Goal: Task Accomplishment & Management: Manage account settings

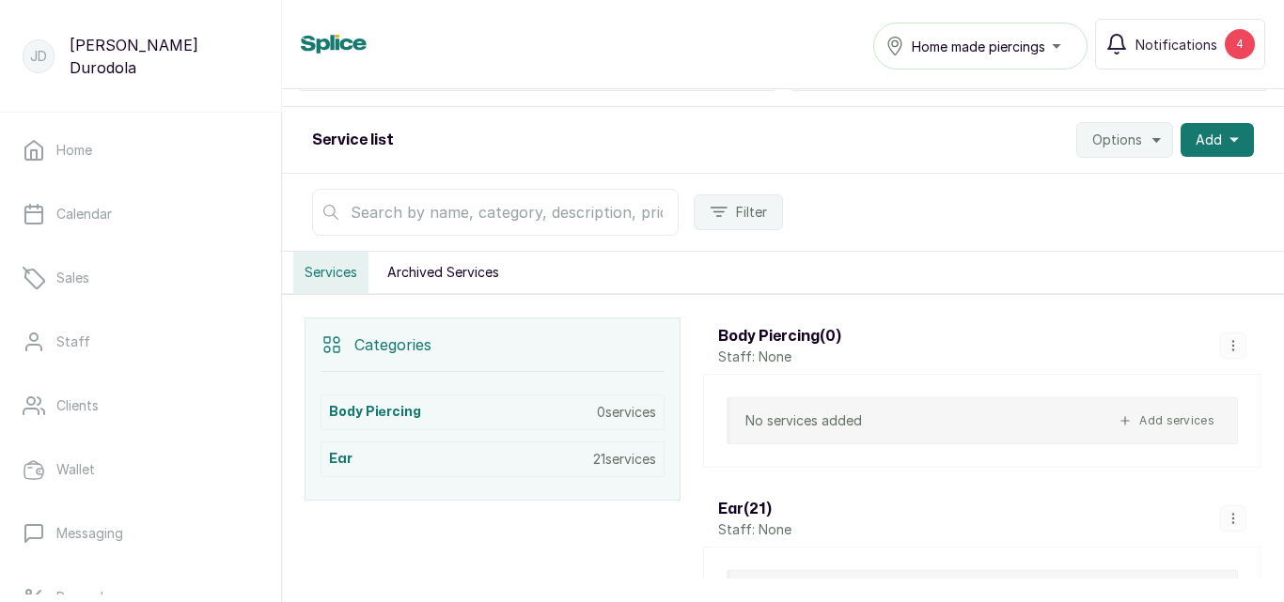
scroll to position [282, 0]
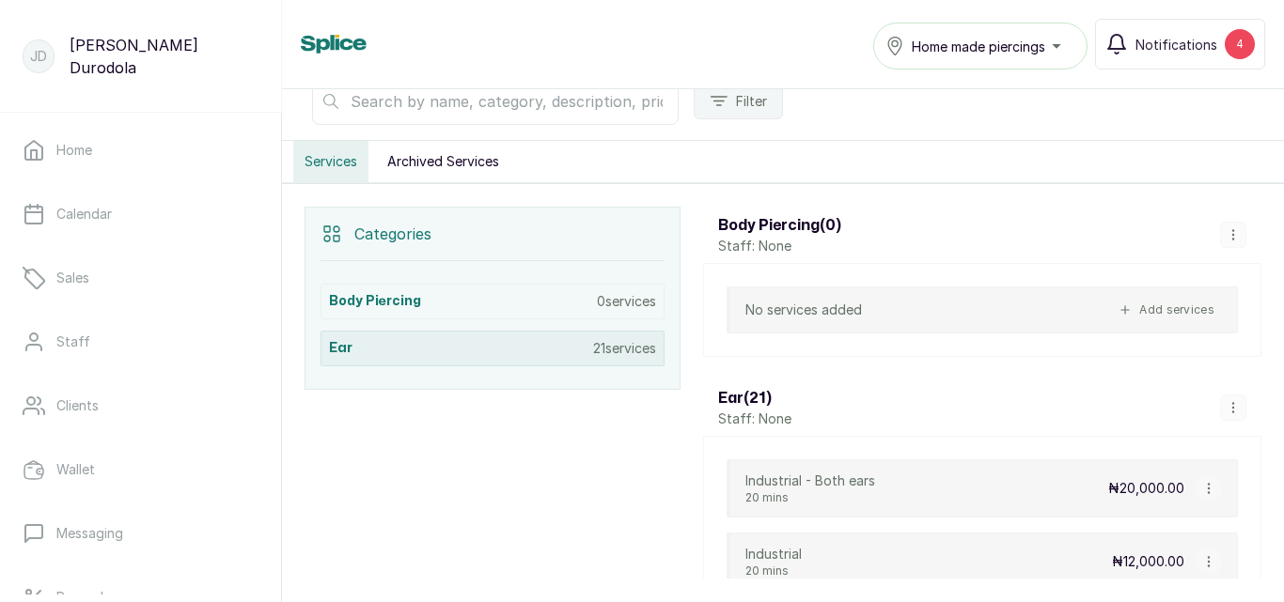
click at [510, 353] on div "Ear 21 services" at bounding box center [492, 349] width 344 height 36
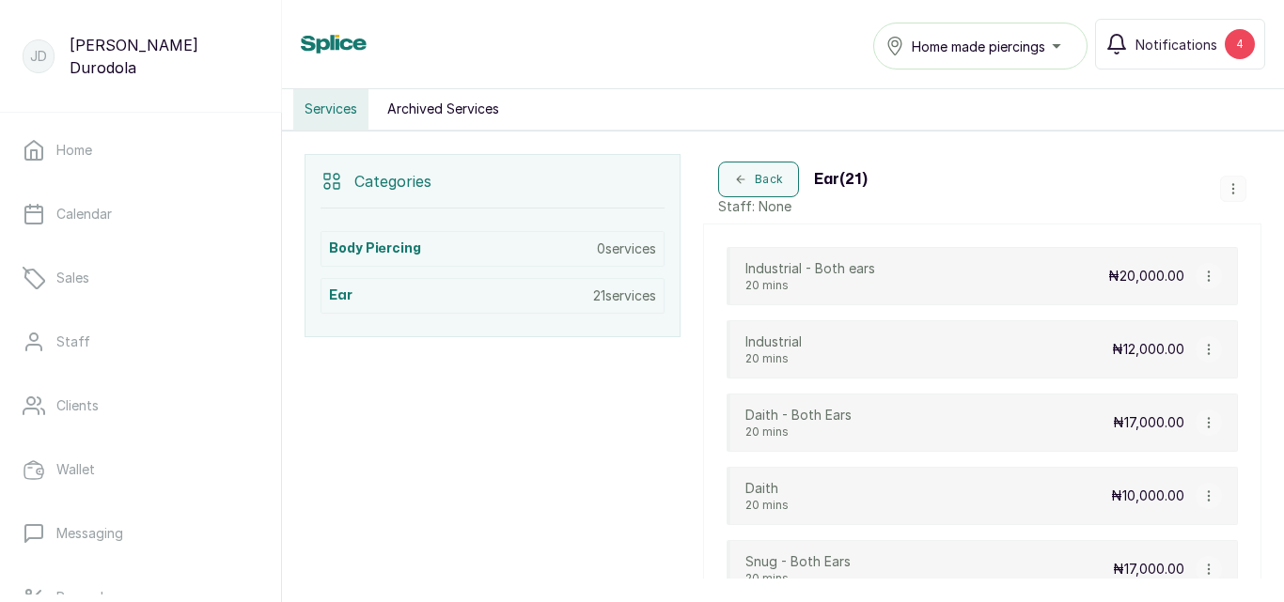
scroll to position [305, 0]
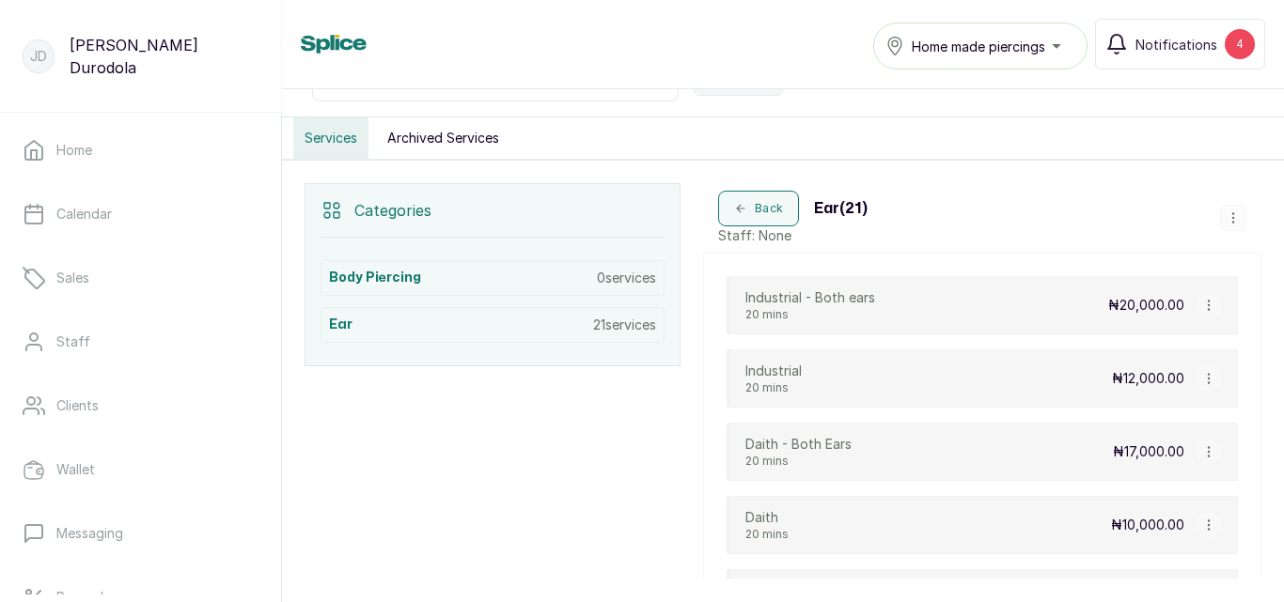
click at [1226, 215] on icon "button" at bounding box center [1232, 217] width 13 height 13
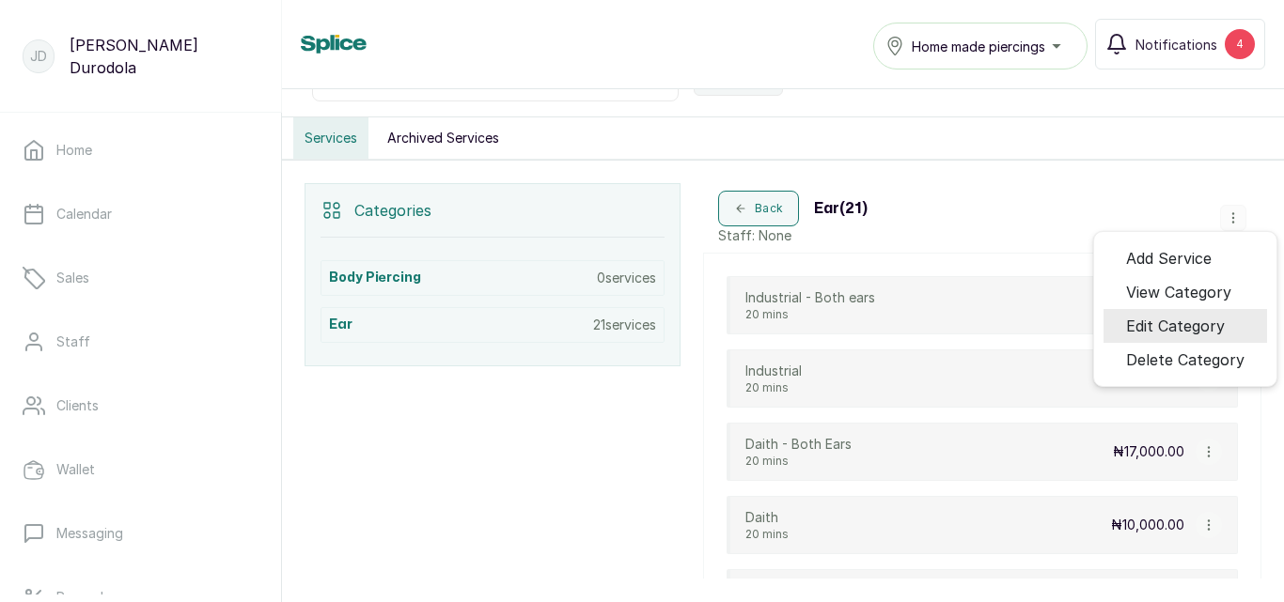
click at [1184, 320] on span "Edit Category" at bounding box center [1175, 326] width 99 height 23
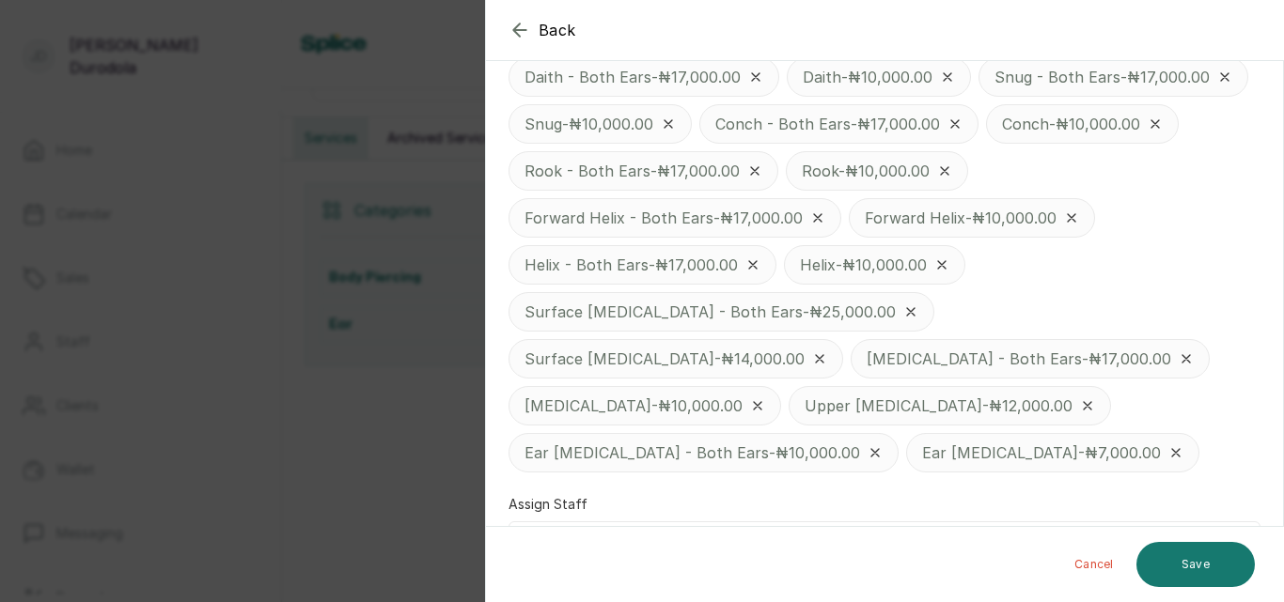
scroll to position [601, 0]
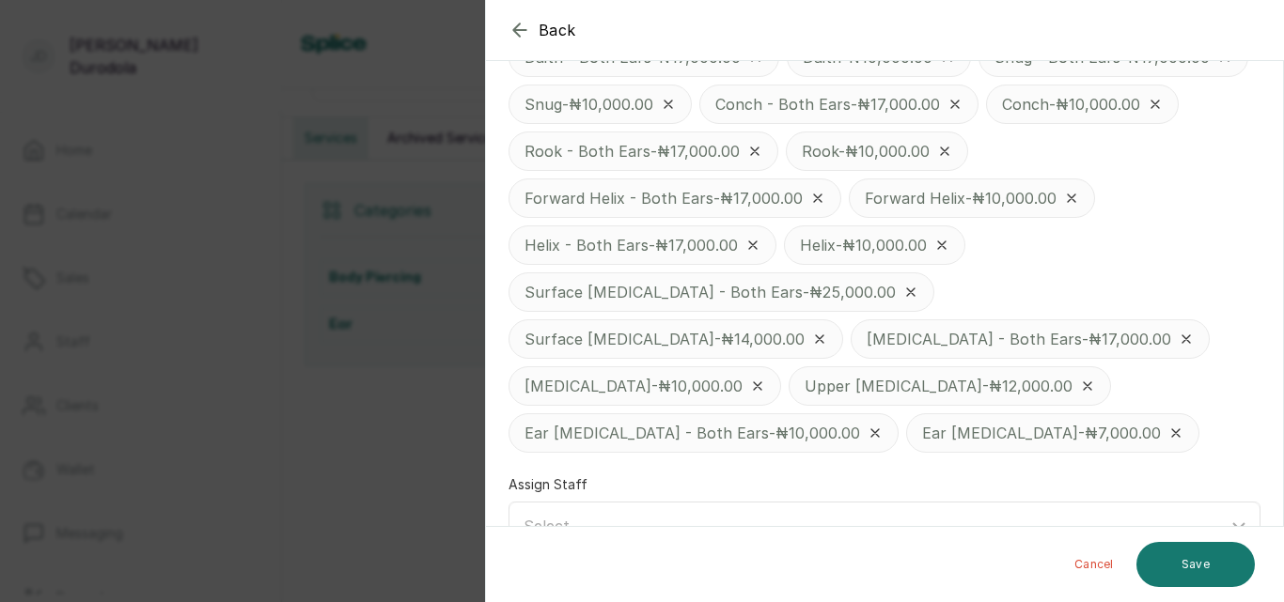
click at [632, 515] on div "Select..." at bounding box center [875, 526] width 704 height 23
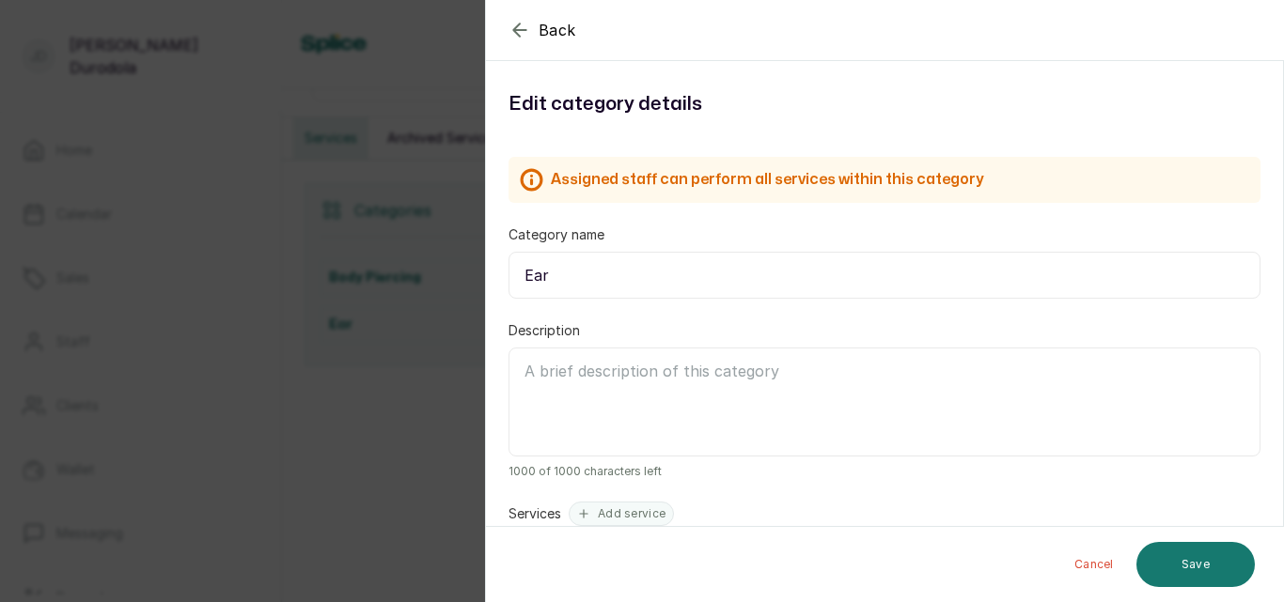
scroll to position [0, 0]
click at [518, 31] on icon "button" at bounding box center [519, 30] width 23 height 23
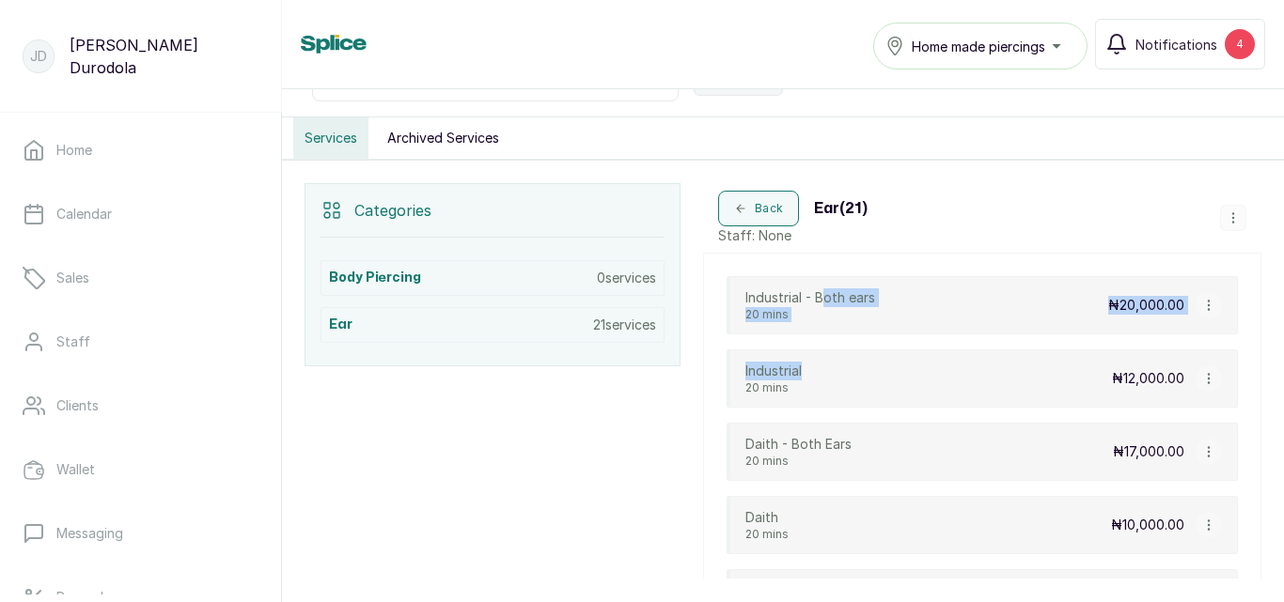
drag, startPoint x: 833, startPoint y: 362, endPoint x: 828, endPoint y: 285, distance: 77.2
drag, startPoint x: 707, startPoint y: 293, endPoint x: 705, endPoint y: 367, distance: 74.3
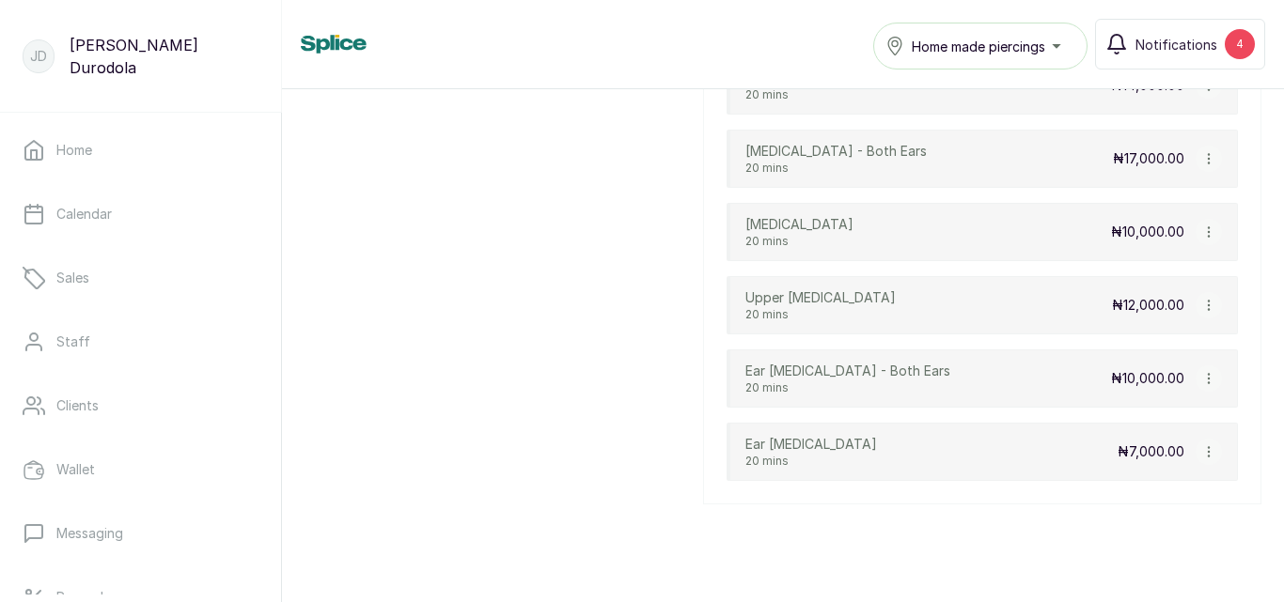
scroll to position [1648, 0]
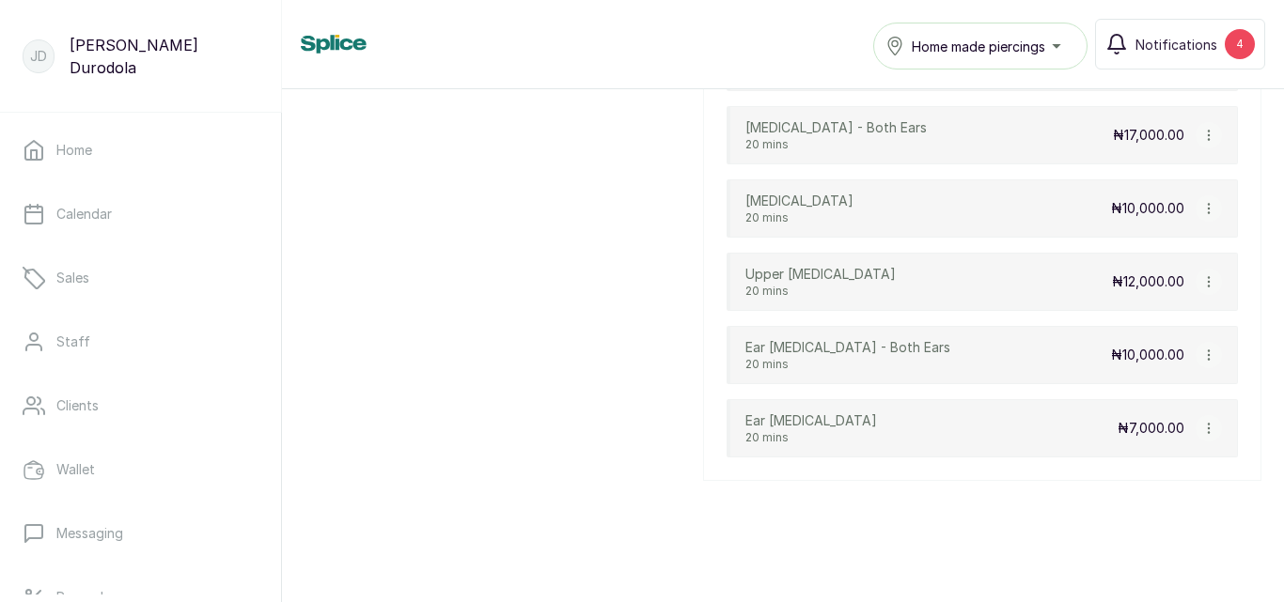
click at [1202, 426] on icon "button" at bounding box center [1208, 428] width 13 height 13
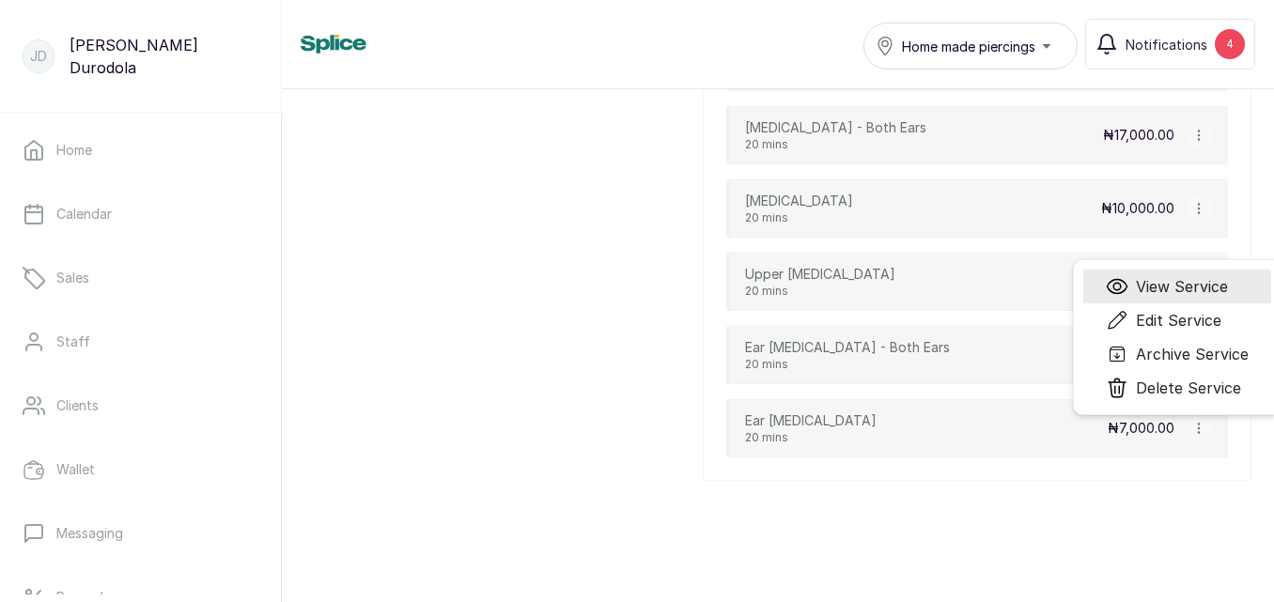
click at [1200, 285] on span "View Service" at bounding box center [1182, 286] width 92 height 23
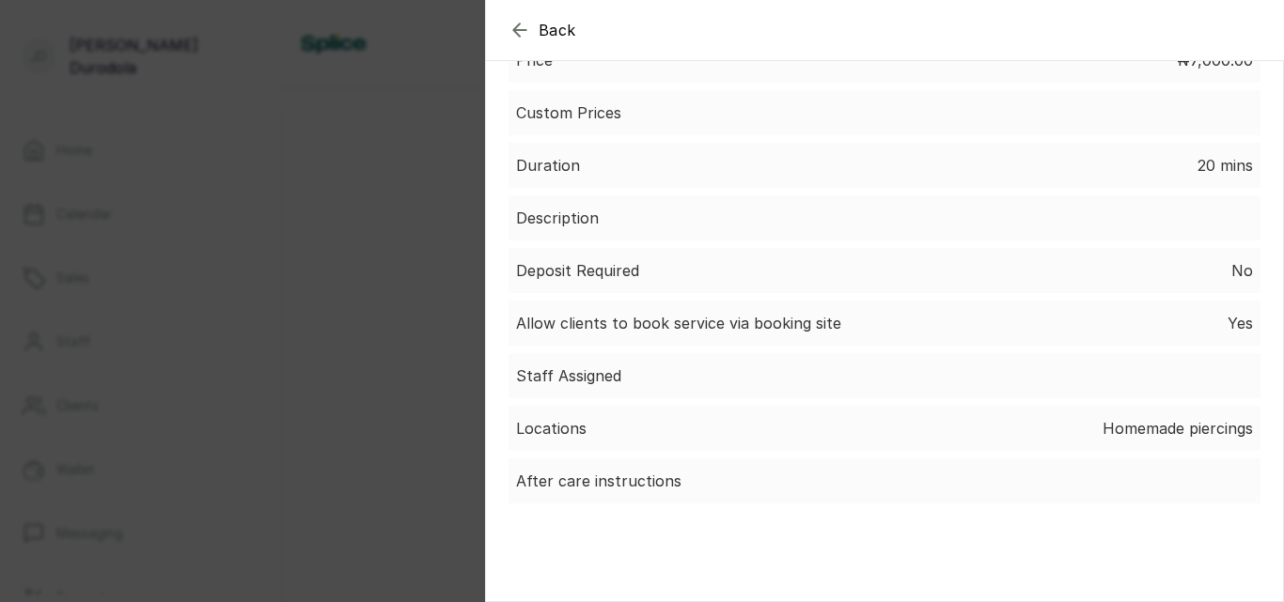
scroll to position [0, 0]
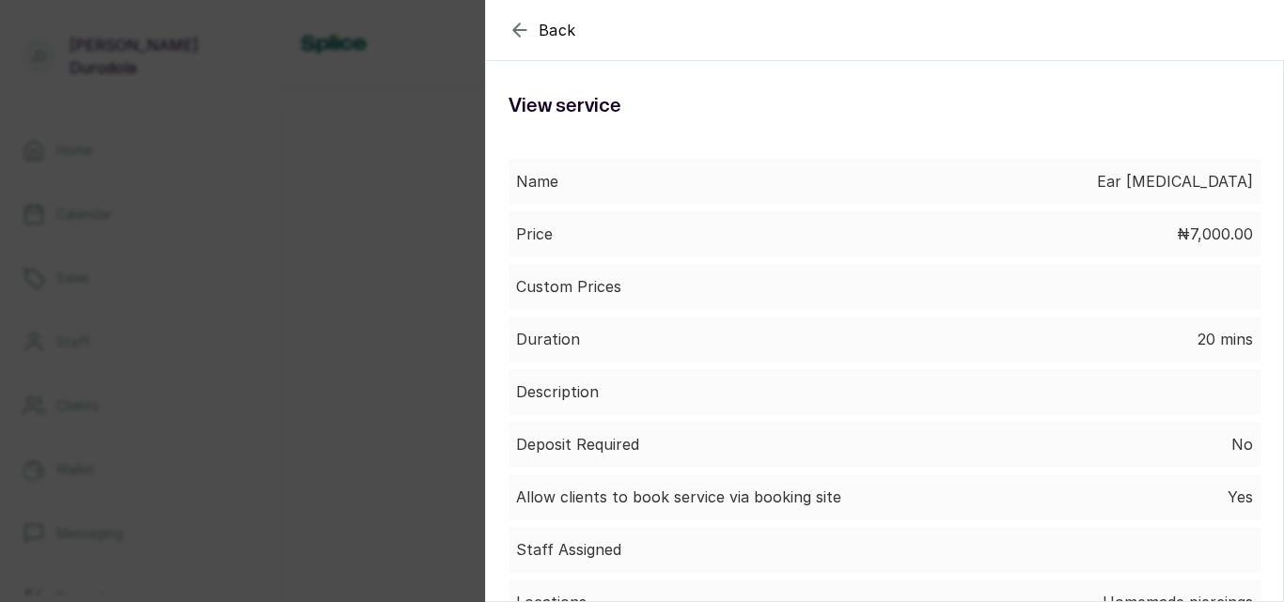
click at [517, 32] on icon "button" at bounding box center [519, 30] width 23 height 23
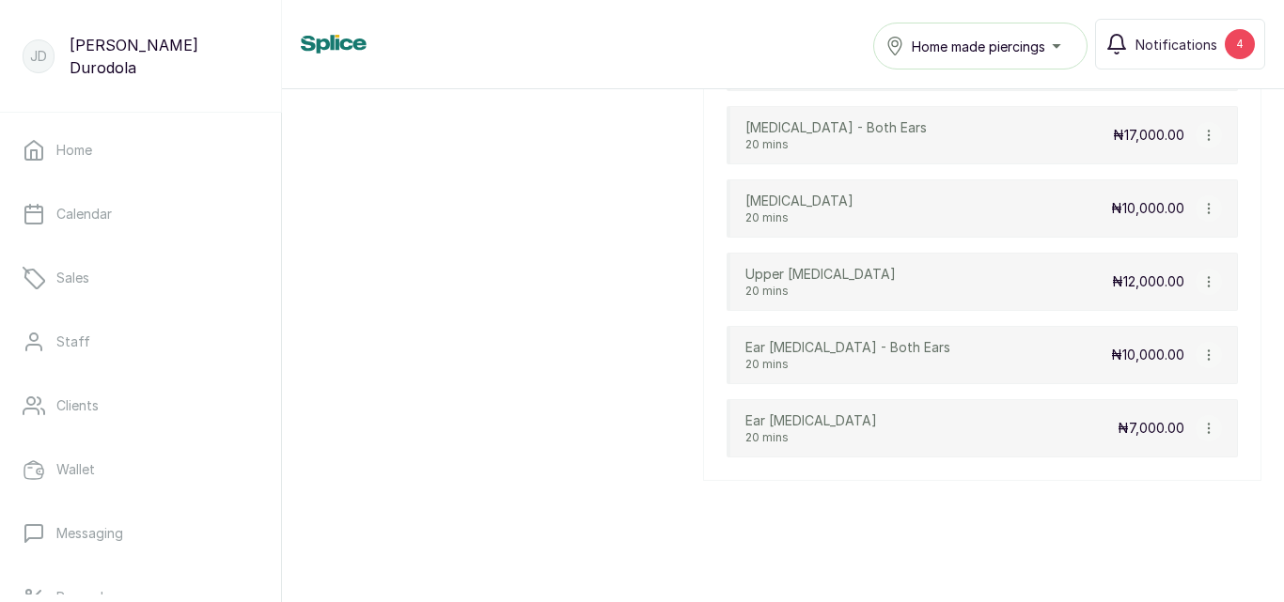
click at [1208, 351] on icon "button" at bounding box center [1208, 355] width 1 height 9
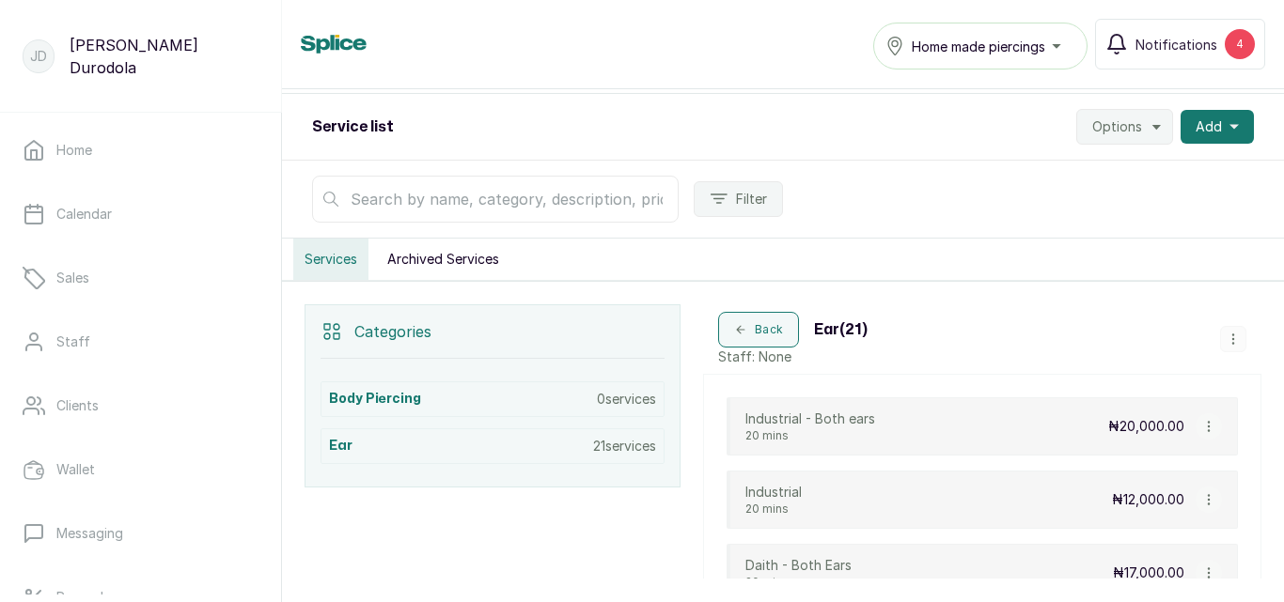
scroll to position [188, 0]
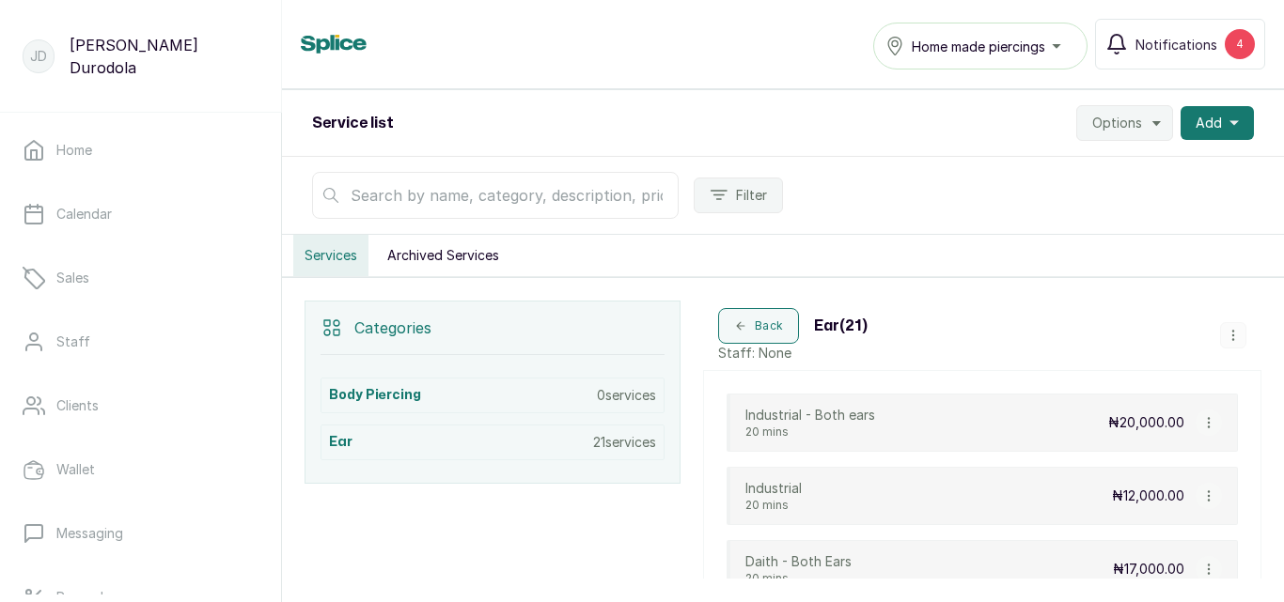
click at [1227, 332] on icon "button" at bounding box center [1232, 335] width 13 height 13
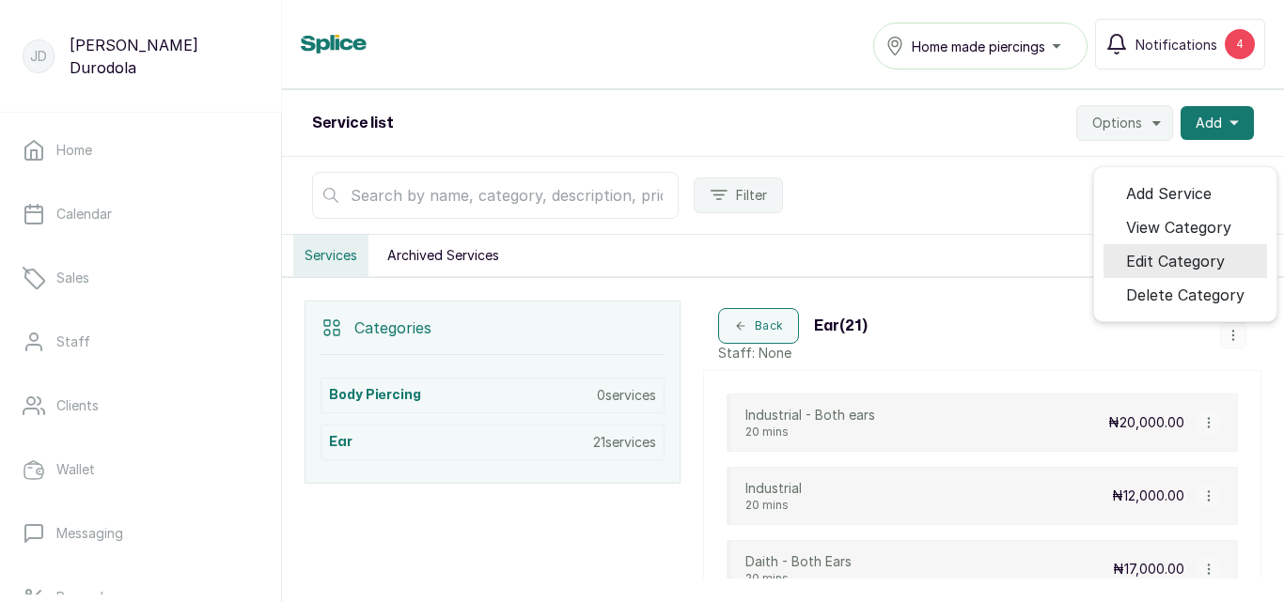
click at [1187, 264] on span "Edit Category" at bounding box center [1175, 261] width 99 height 23
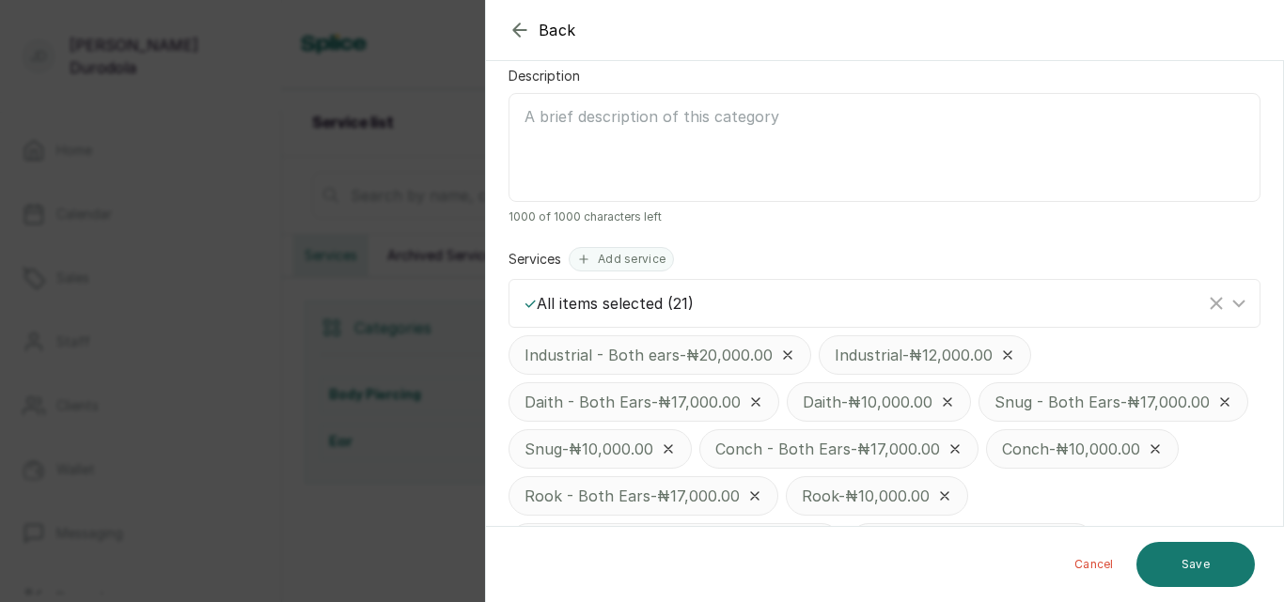
scroll to position [282, 0]
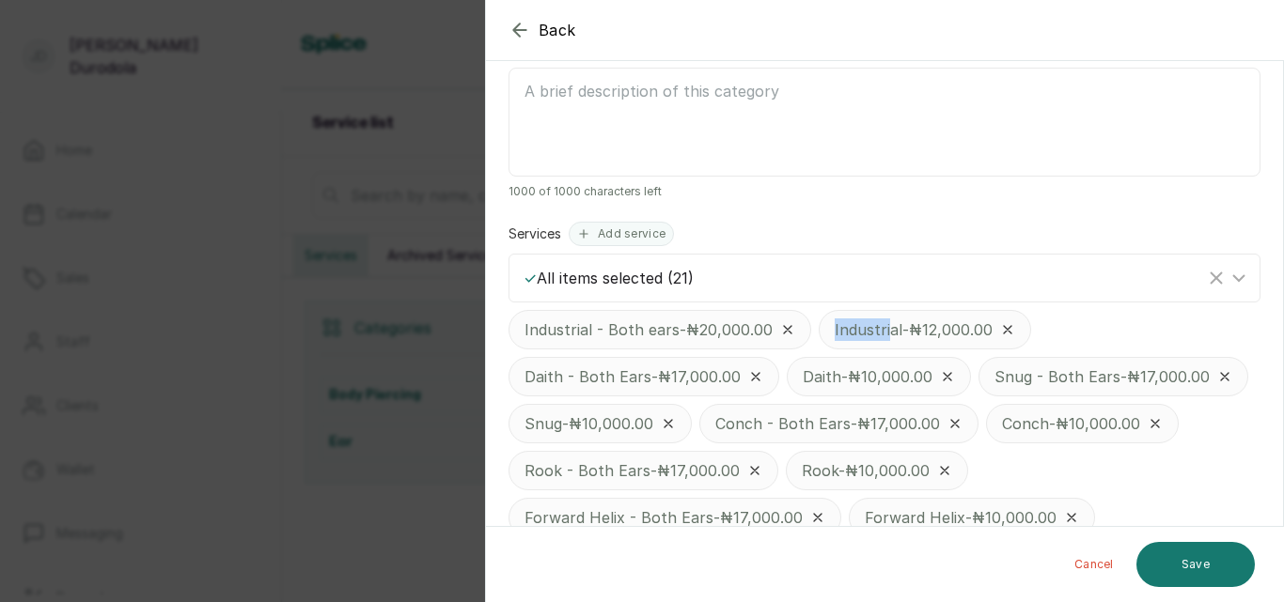
drag, startPoint x: 891, startPoint y: 331, endPoint x: 802, endPoint y: 330, distance: 89.3
click at [802, 330] on div "Industrial - Both ears - ₦20,000.00 Industrial - ₦12,000.00 Daith - Both Ears -…" at bounding box center [884, 541] width 752 height 462
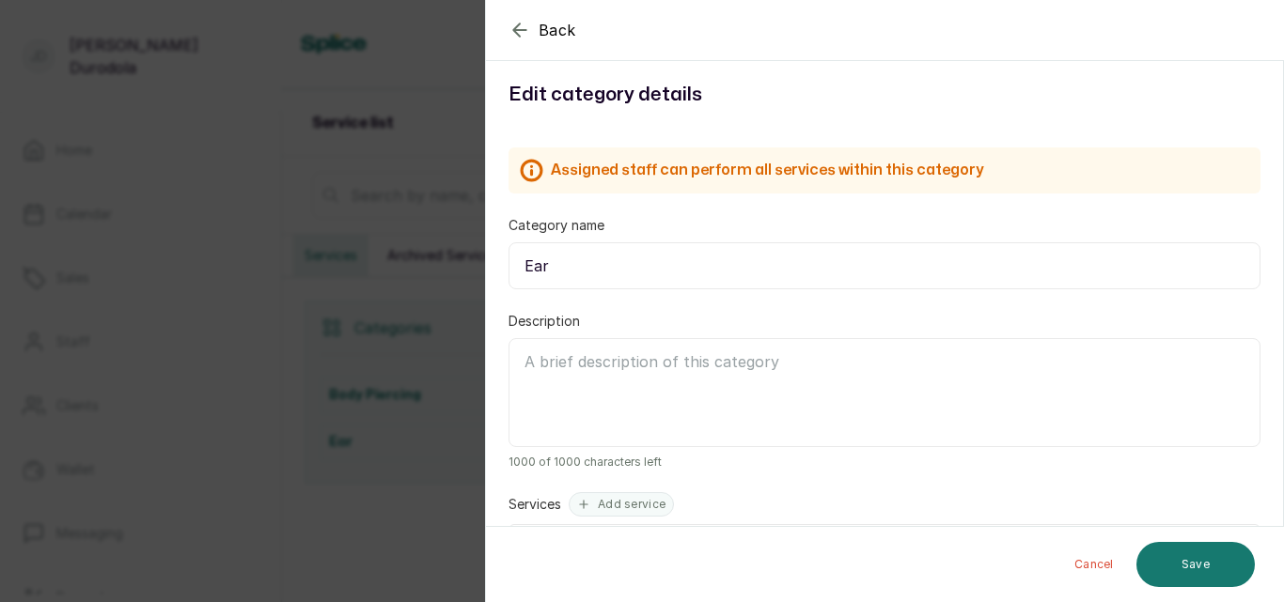
scroll to position [0, 0]
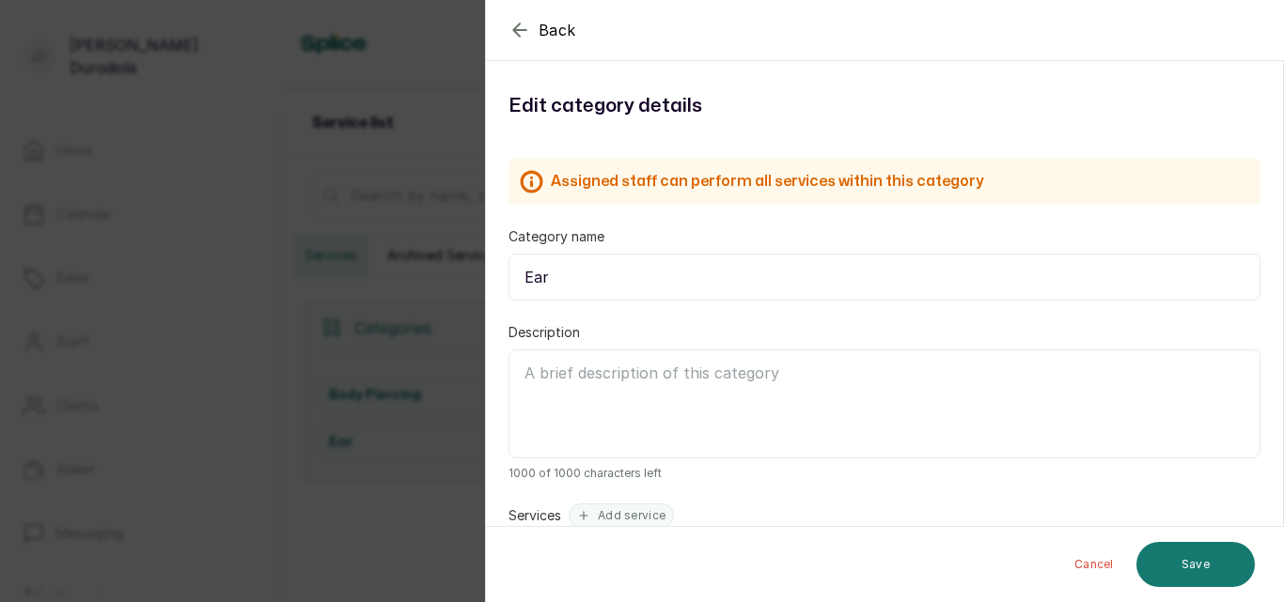
click at [516, 25] on icon "button" at bounding box center [519, 30] width 23 height 23
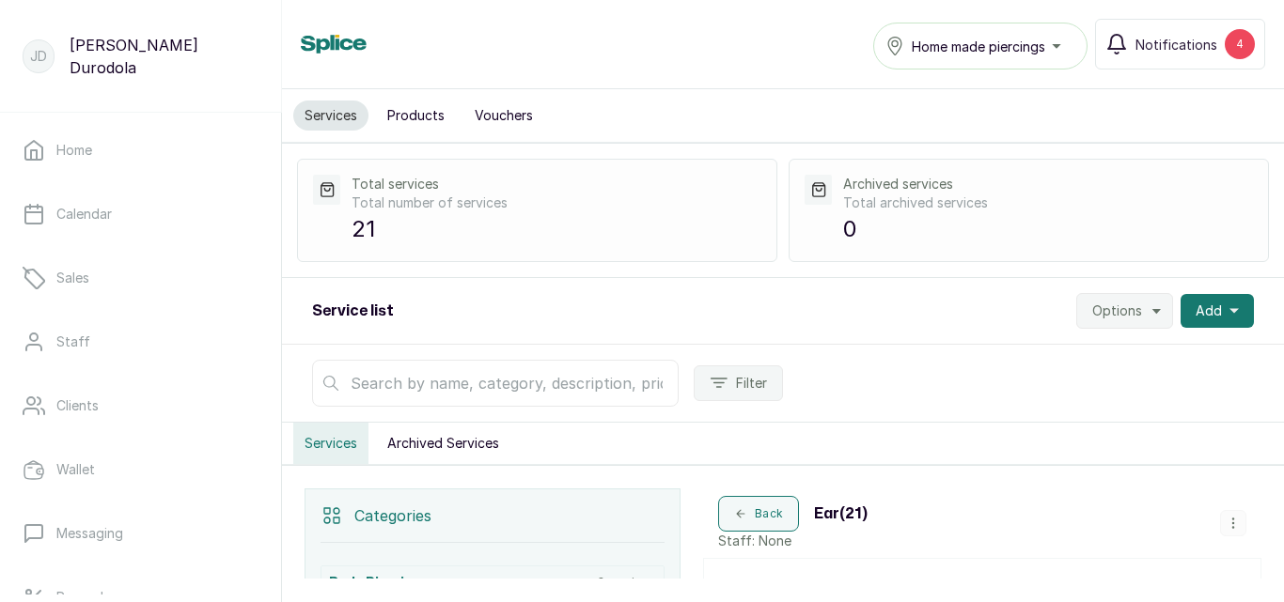
click at [1119, 317] on span "Options" at bounding box center [1117, 311] width 50 height 19
